Goal: Task Accomplishment & Management: Use online tool/utility

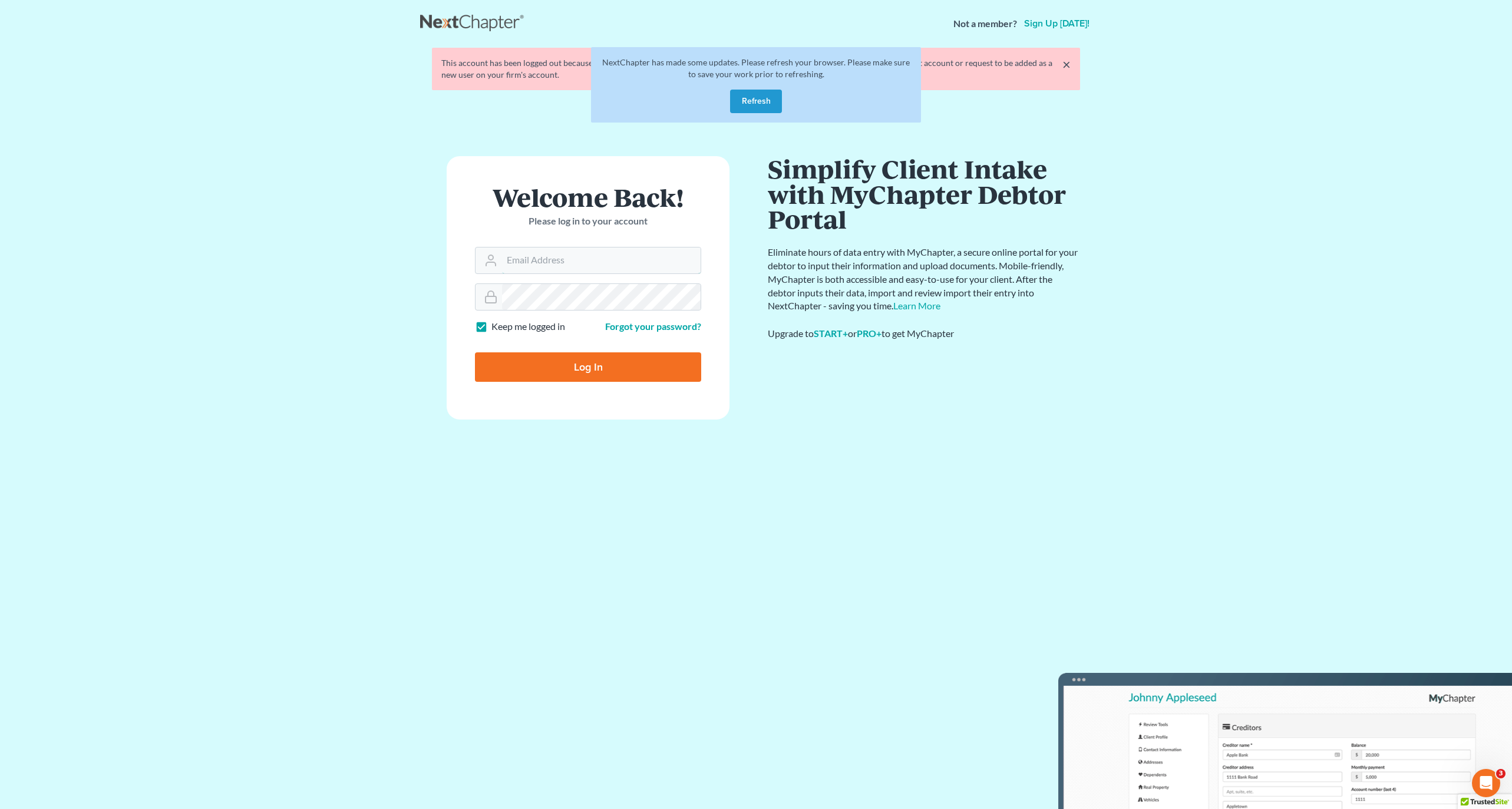
type input "[EMAIL_ADDRESS][DOMAIN_NAME]"
click at [625, 372] on input "Log In" at bounding box center [588, 368] width 226 height 30
type input "Thinking..."
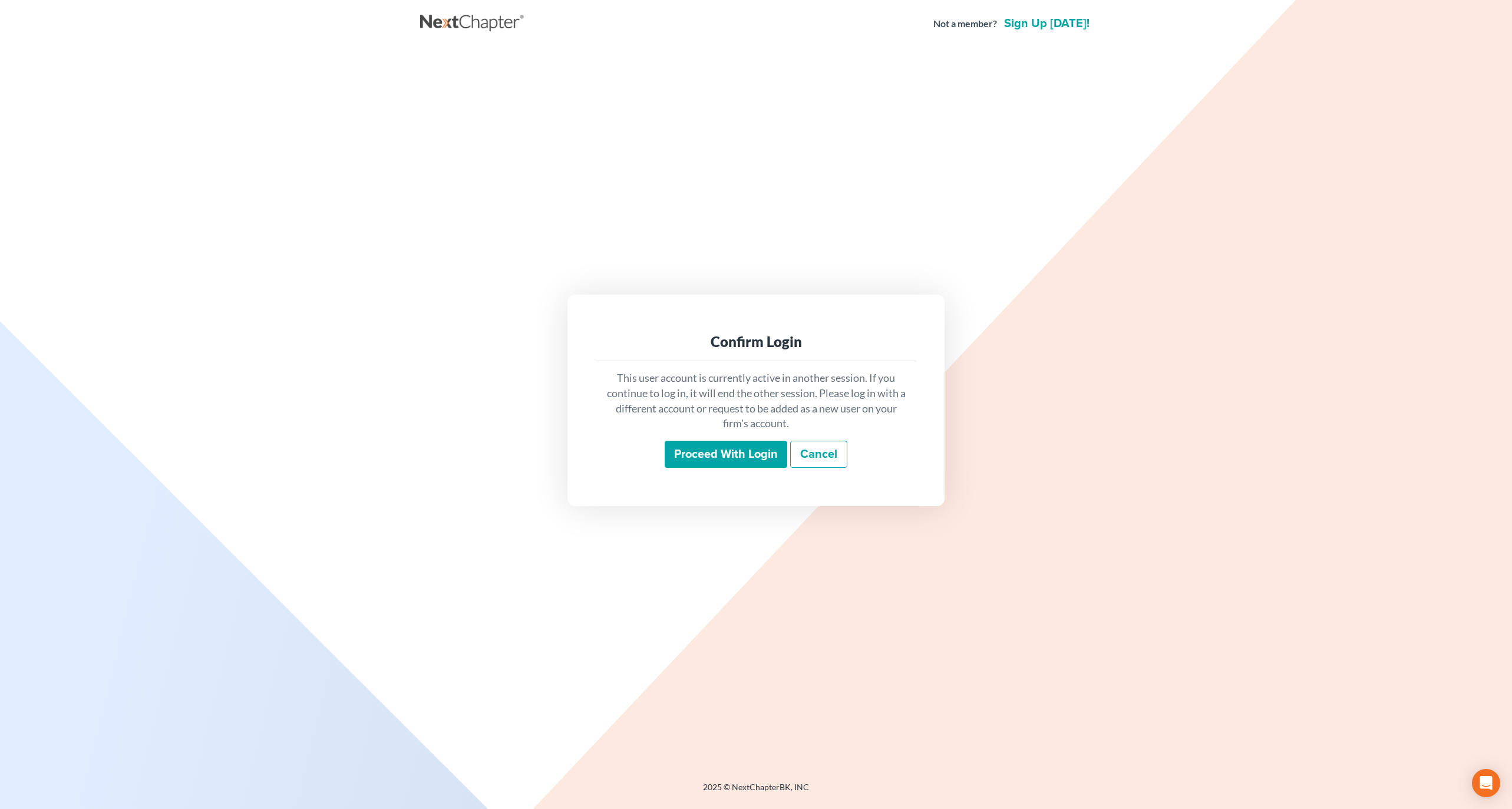
click at [720, 454] on input "Proceed with login" at bounding box center [726, 454] width 122 height 27
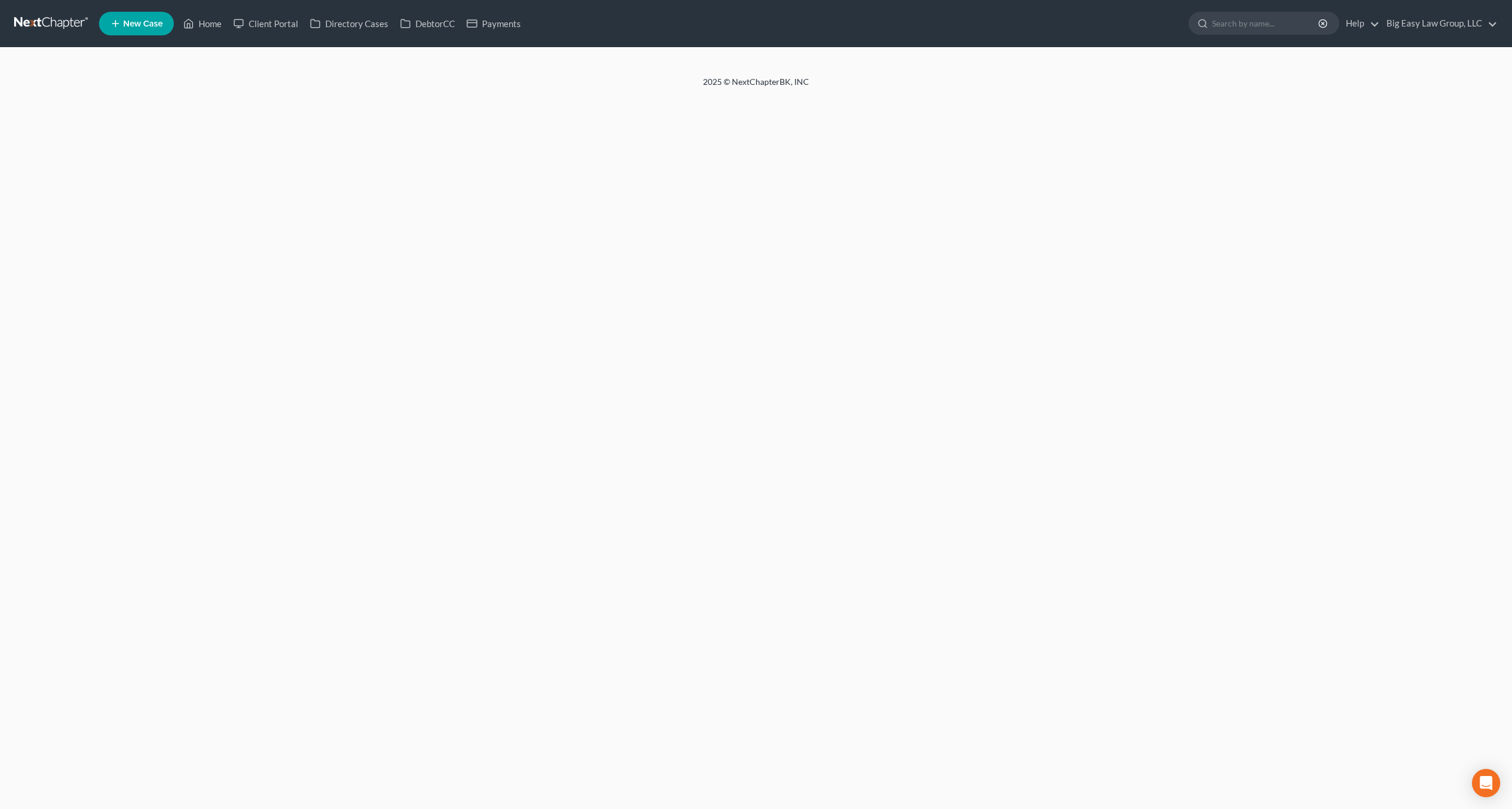
drag, startPoint x: 201, startPoint y: 8, endPoint x: 205, endPoint y: 23, distance: 15.5
click at [201, 8] on ul "New Case Home Client Portal Directory Cases DebtorCC Payments - No Result - See…" at bounding box center [799, 23] width 1399 height 31
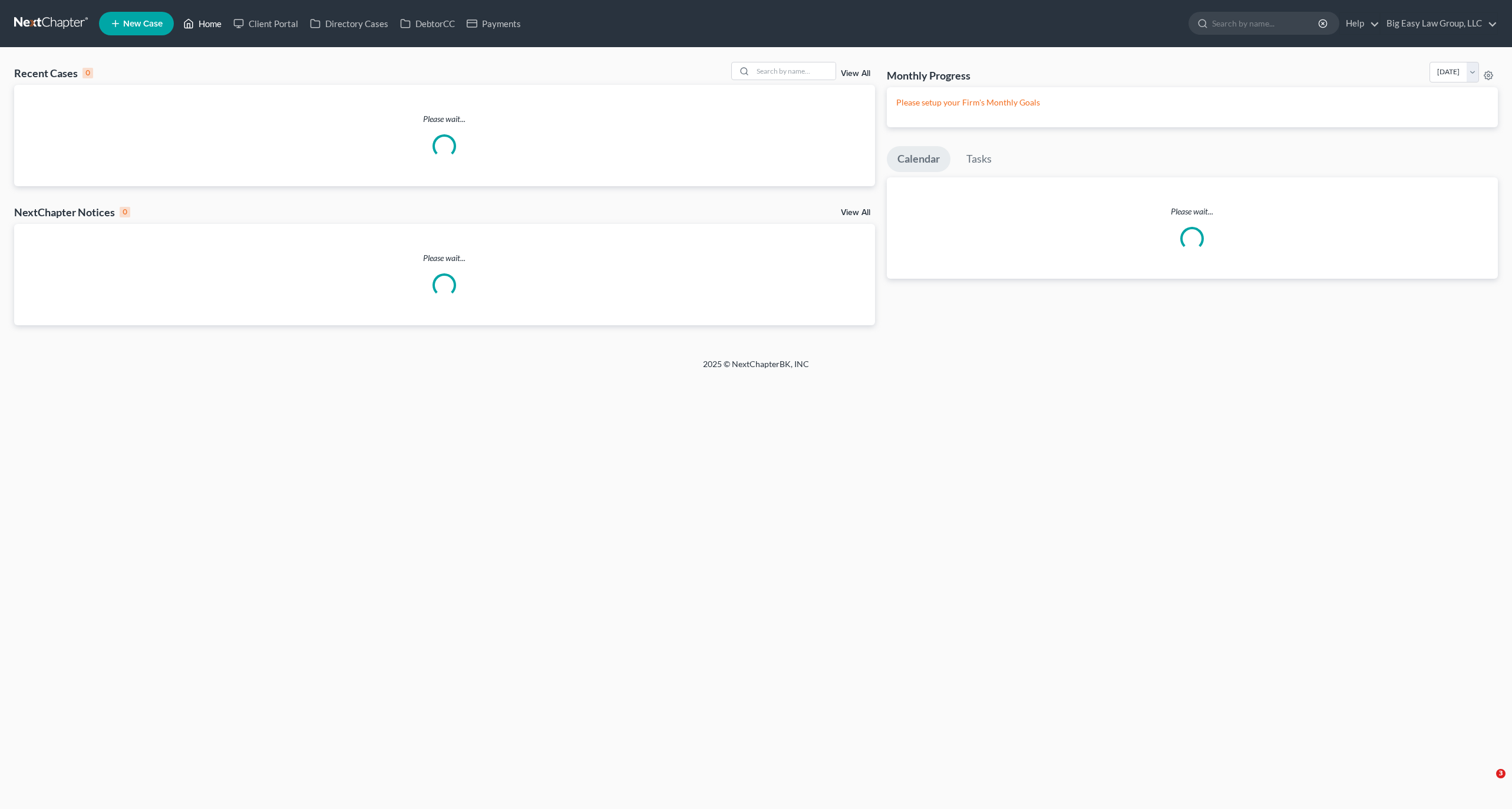
click at [205, 23] on link "Home" at bounding box center [203, 23] width 50 height 22
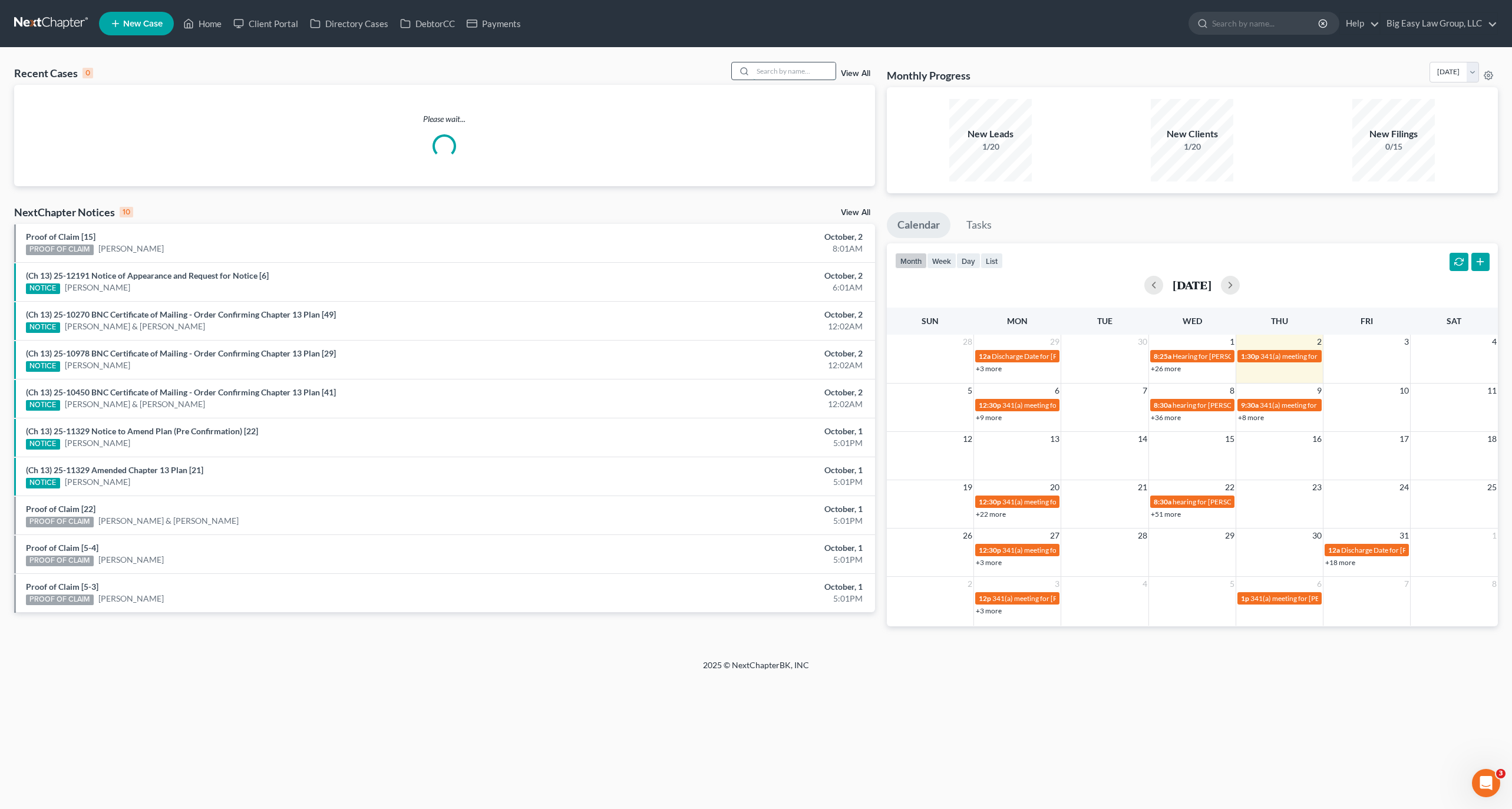
click at [832, 75] on input "search" at bounding box center [794, 71] width 82 height 17
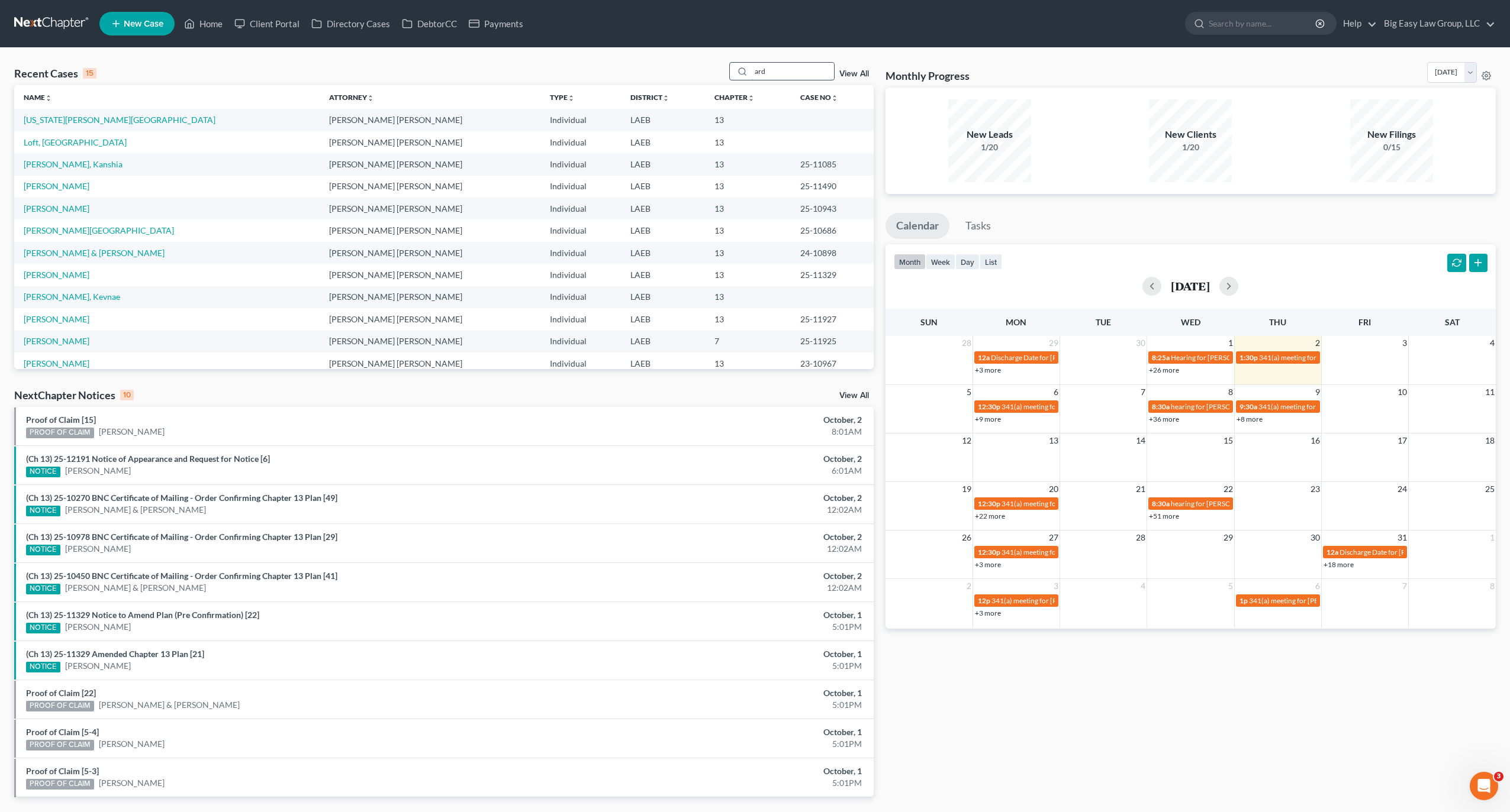
type input "ard"
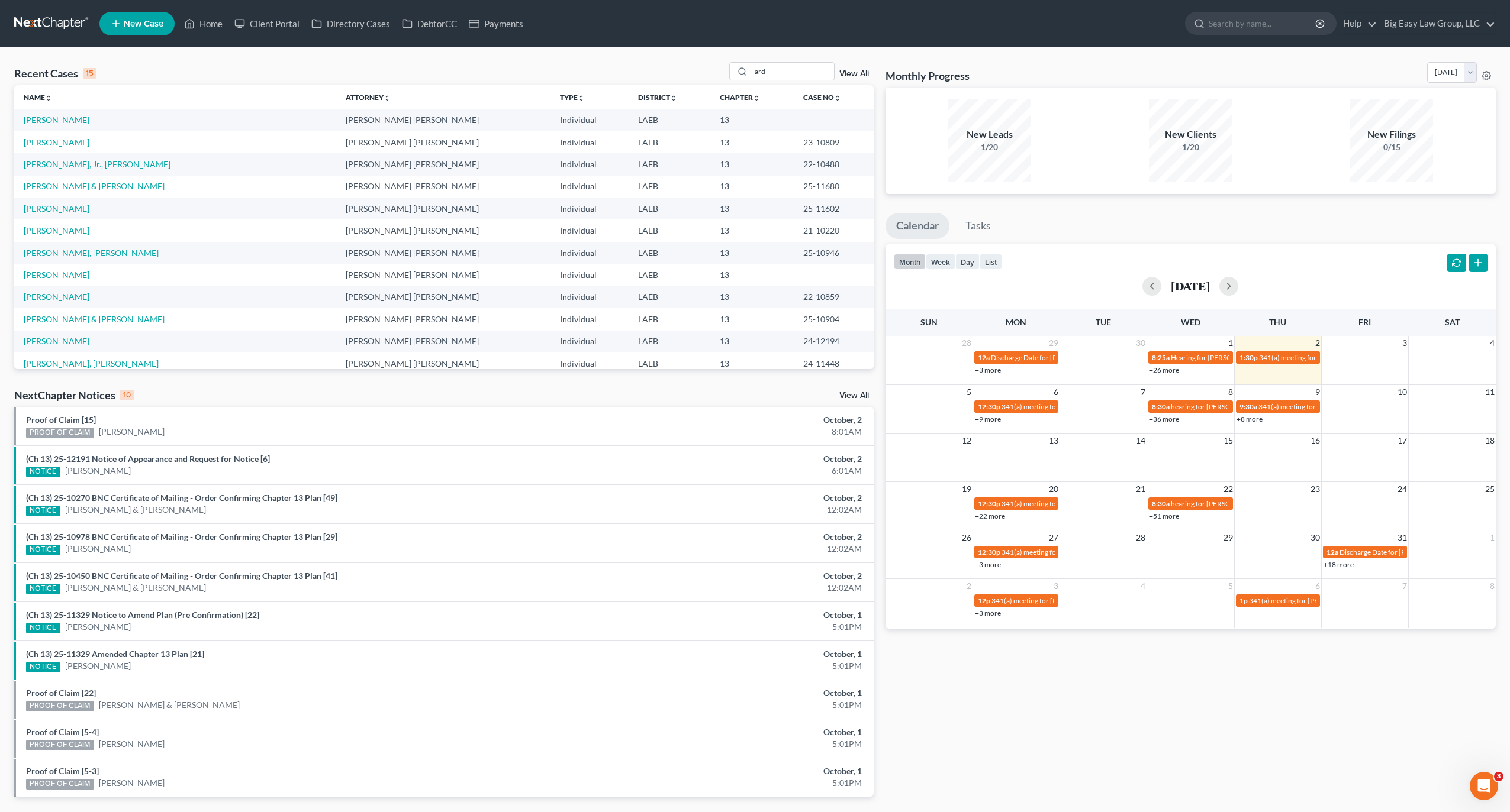
click at [54, 117] on link "Ard, Elinda" at bounding box center [56, 119] width 66 height 10
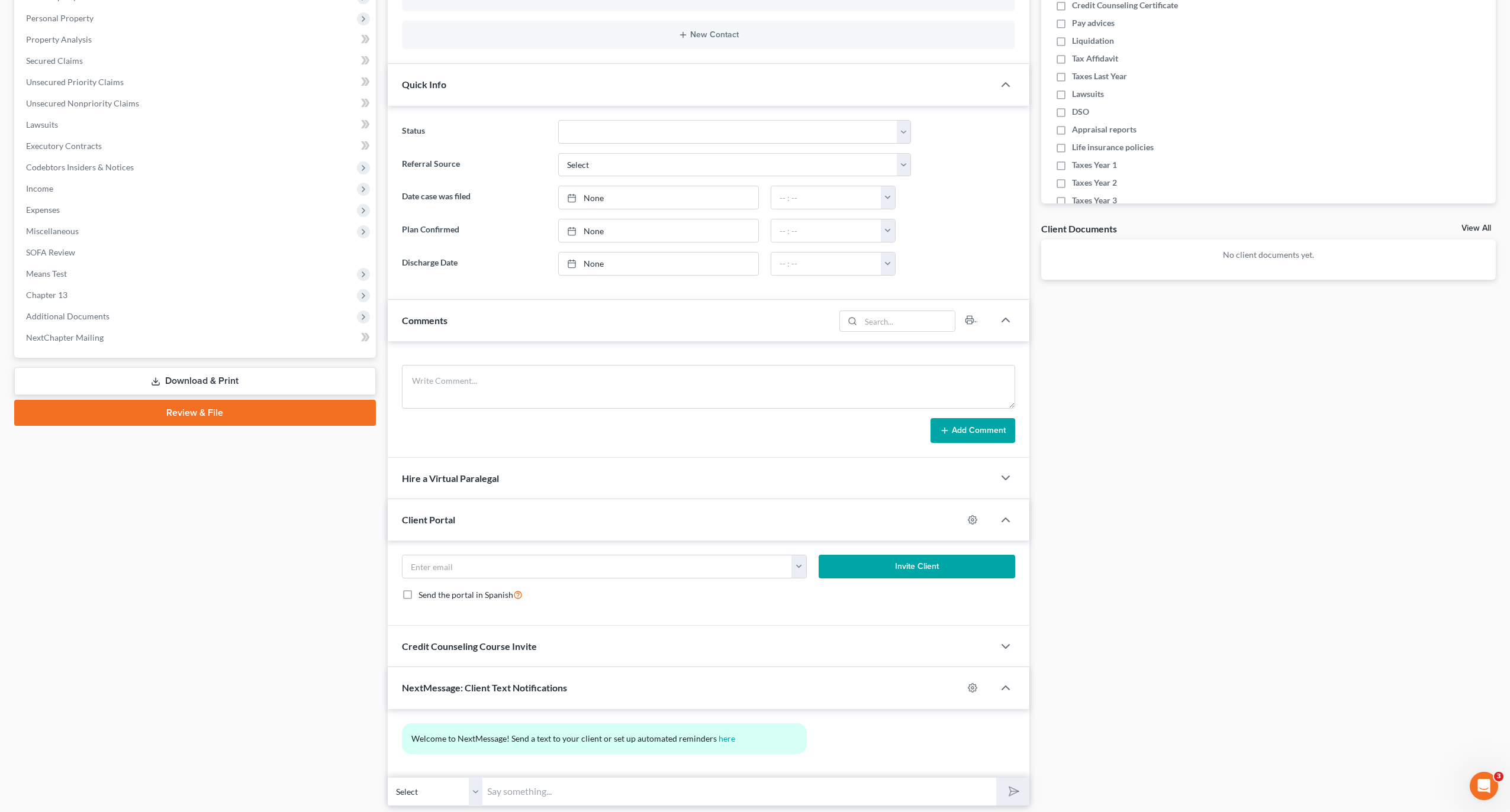
scroll to position [261, 0]
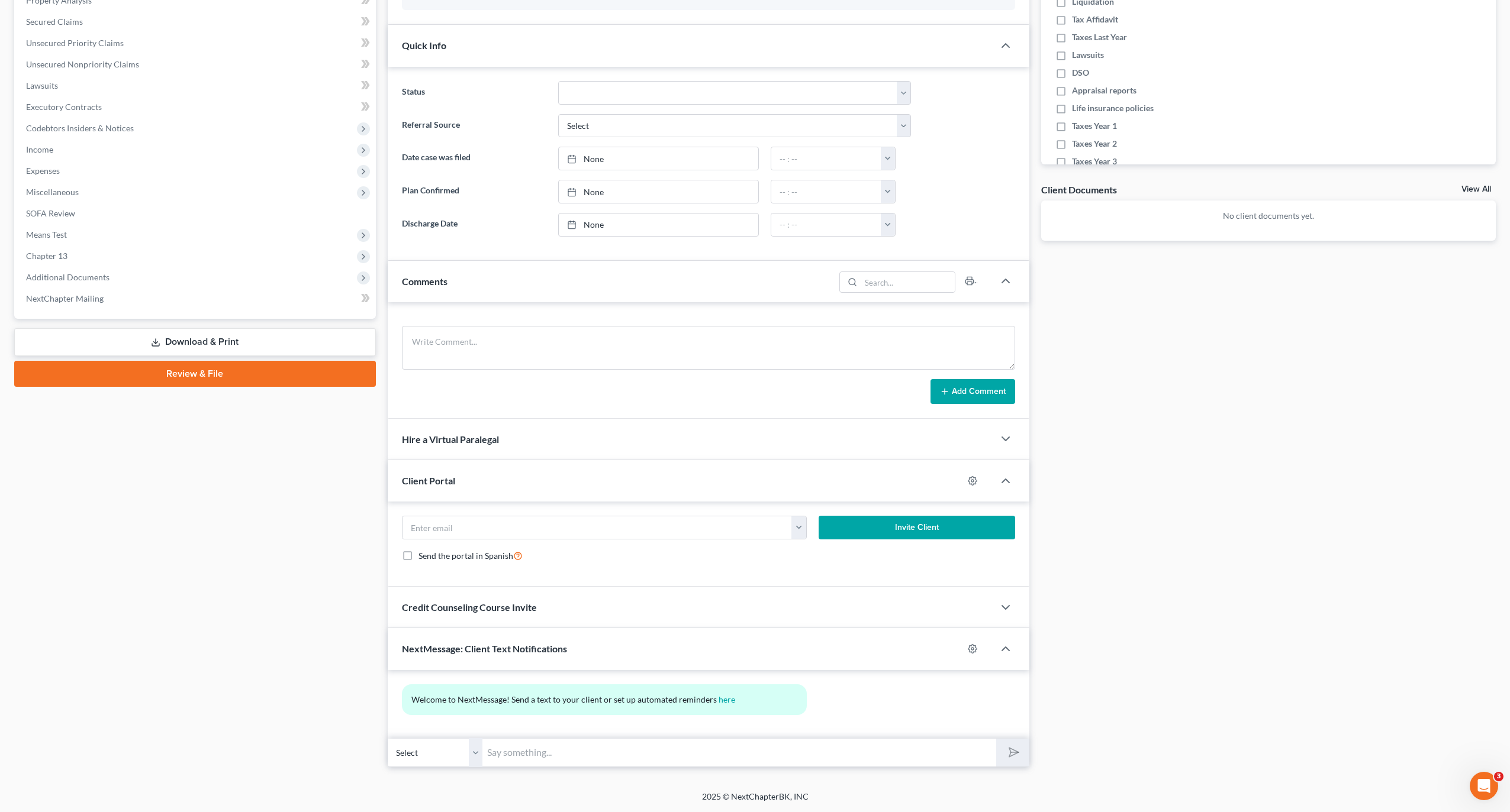
click at [674, 751] on input "text" at bounding box center [740, 752] width 515 height 29
type input "Dear client: We are currently on the hearings line! Please send a brief message…"
click at [1004, 758] on button "submit" at bounding box center [1012, 753] width 33 height 28
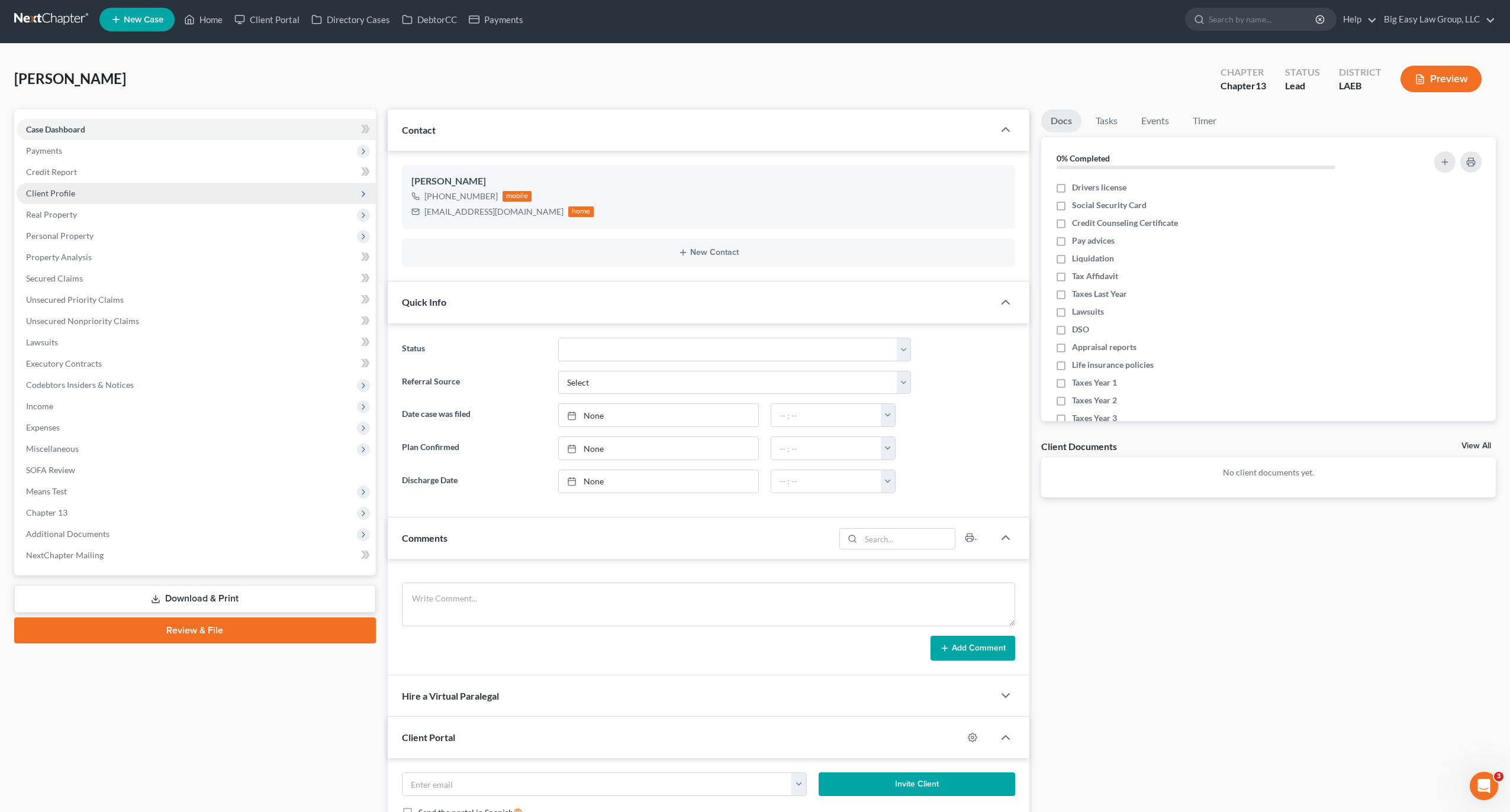
scroll to position [0, 0]
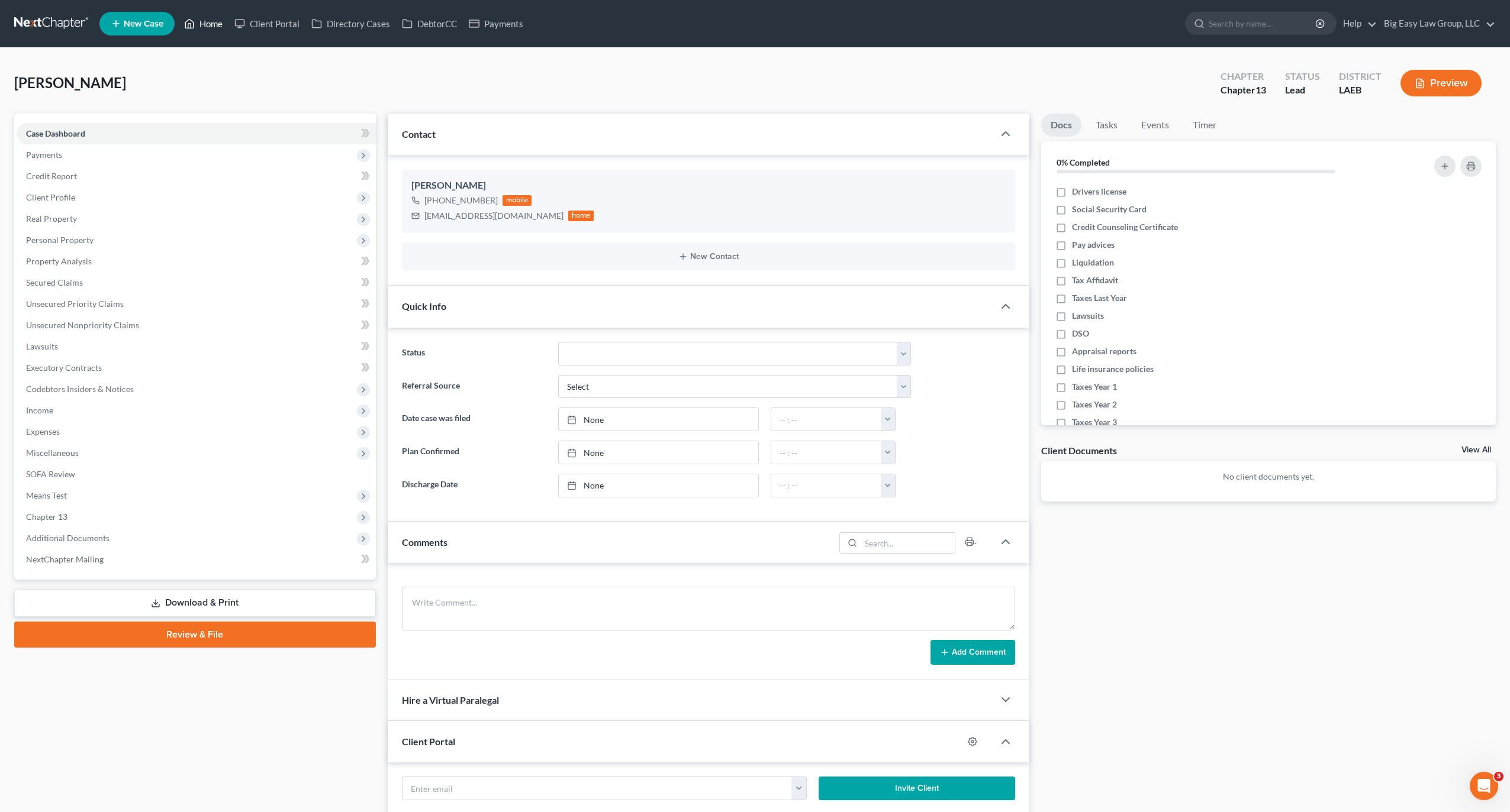
click at [204, 19] on link "Home" at bounding box center [204, 23] width 51 height 22
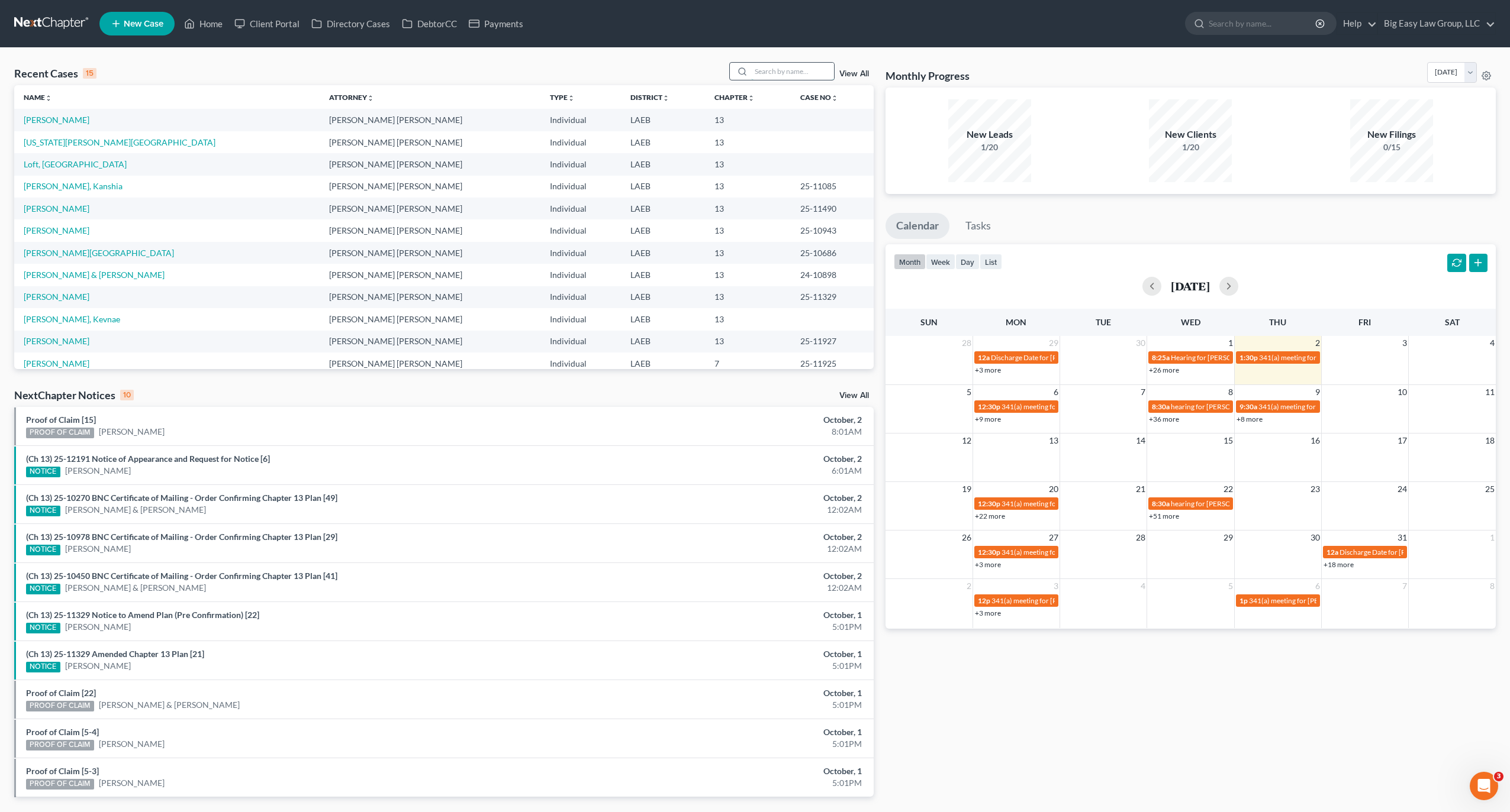
click at [818, 77] on input "search" at bounding box center [793, 71] width 83 height 17
type input "loque"
